Goal: Navigation & Orientation: Find specific page/section

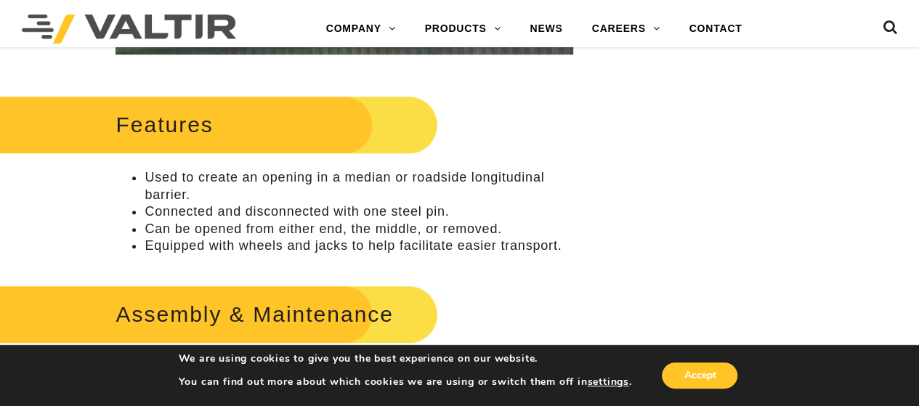
scroll to position [581, 0]
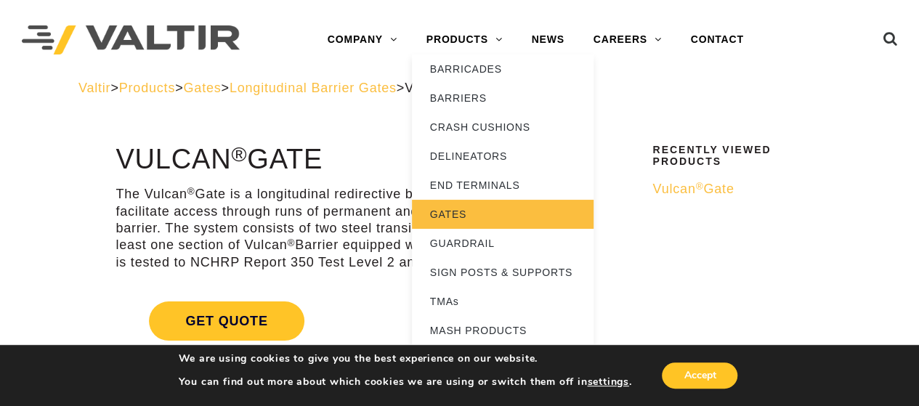
click at [451, 205] on link "GATES" at bounding box center [503, 214] width 182 height 29
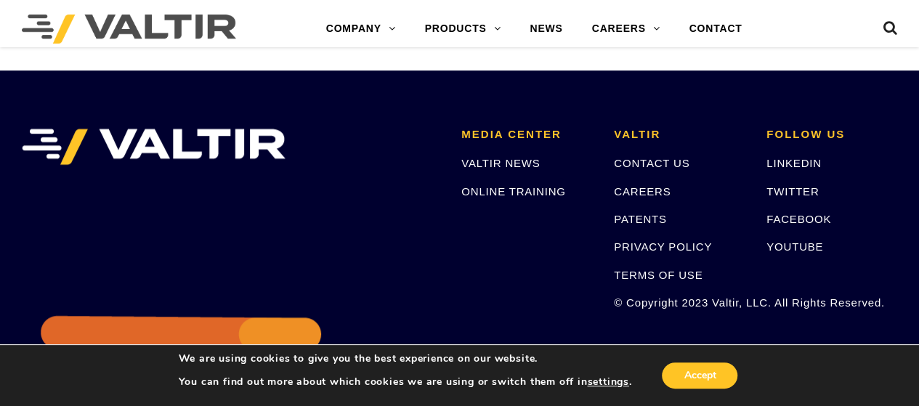
scroll to position [436, 0]
